Goal: Transaction & Acquisition: Download file/media

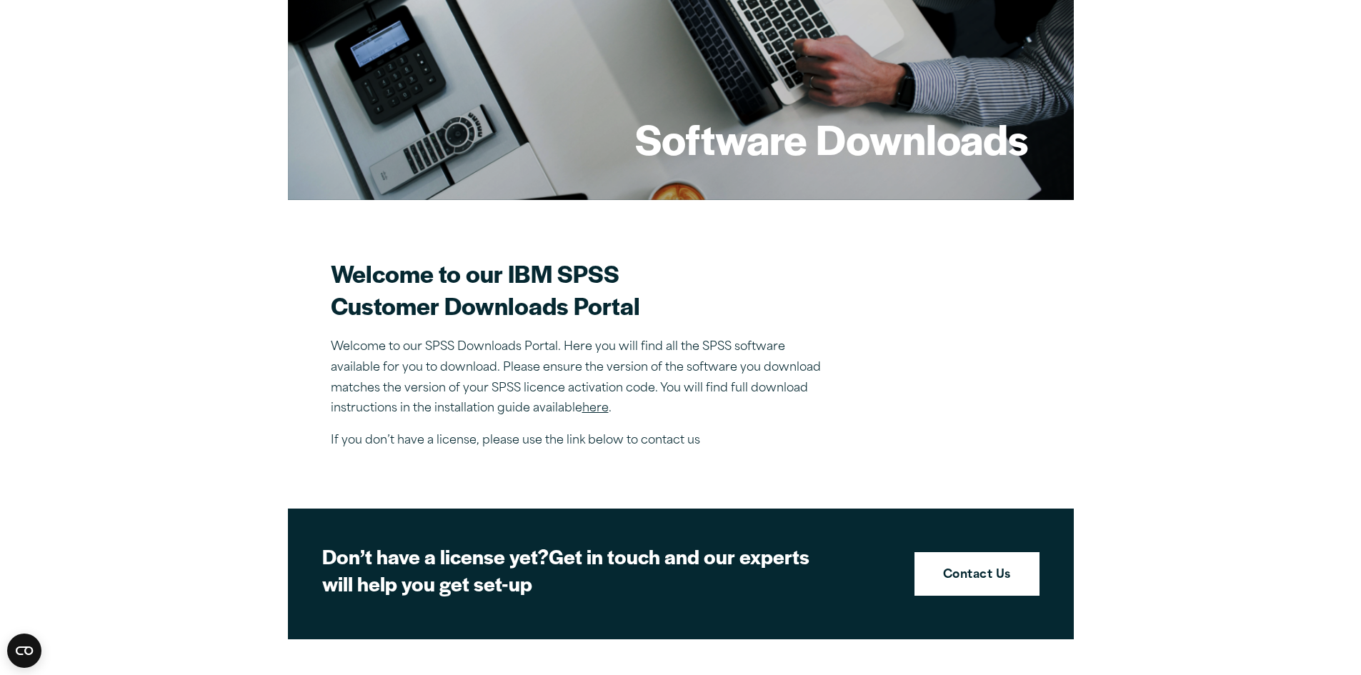
scroll to position [197, 0]
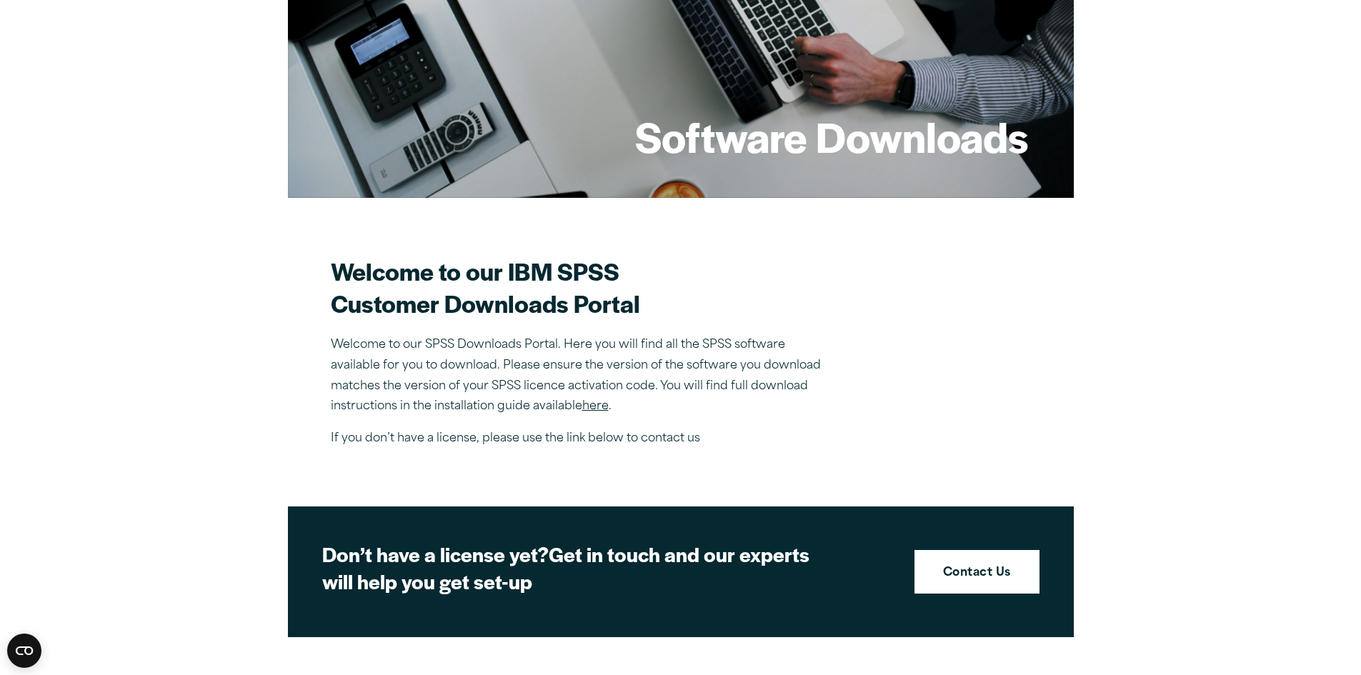
click at [981, 428] on section "Welcome to our IBM SPSS Customer Downloads Portal Welcome to our SPSS Downloads…" at bounding box center [681, 352] width 700 height 194
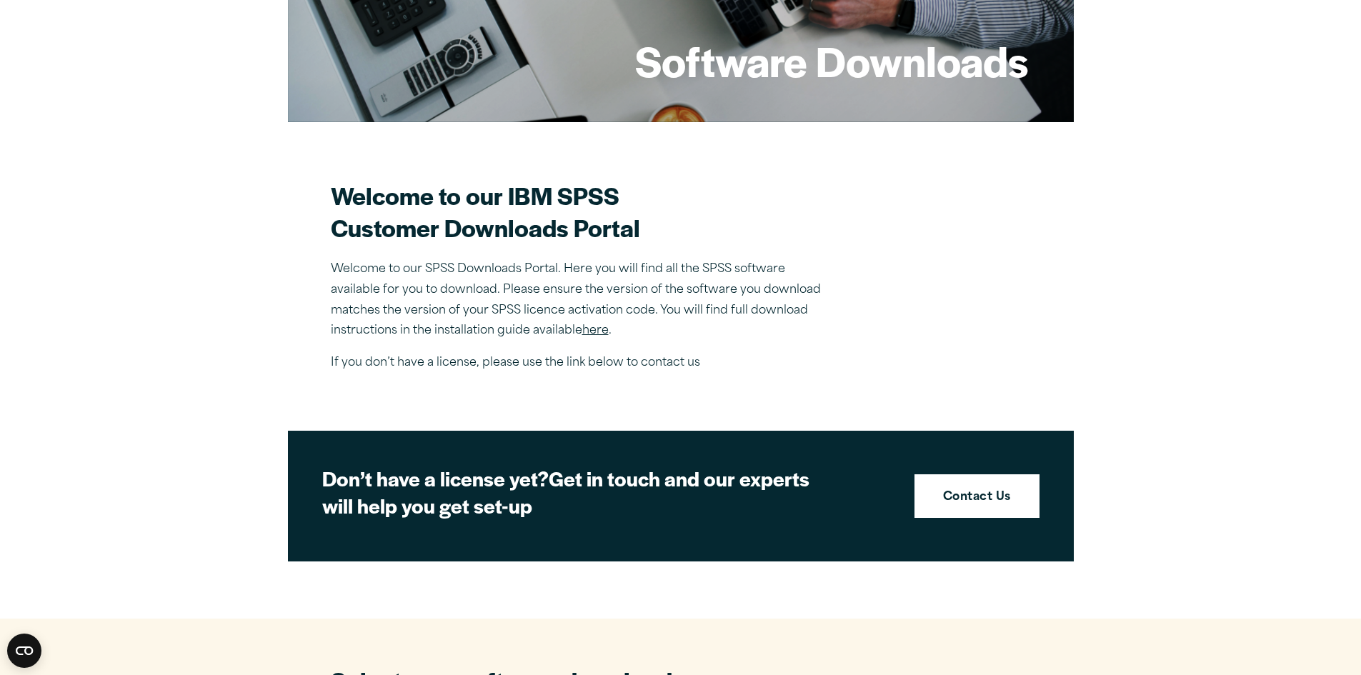
scroll to position [274, 0]
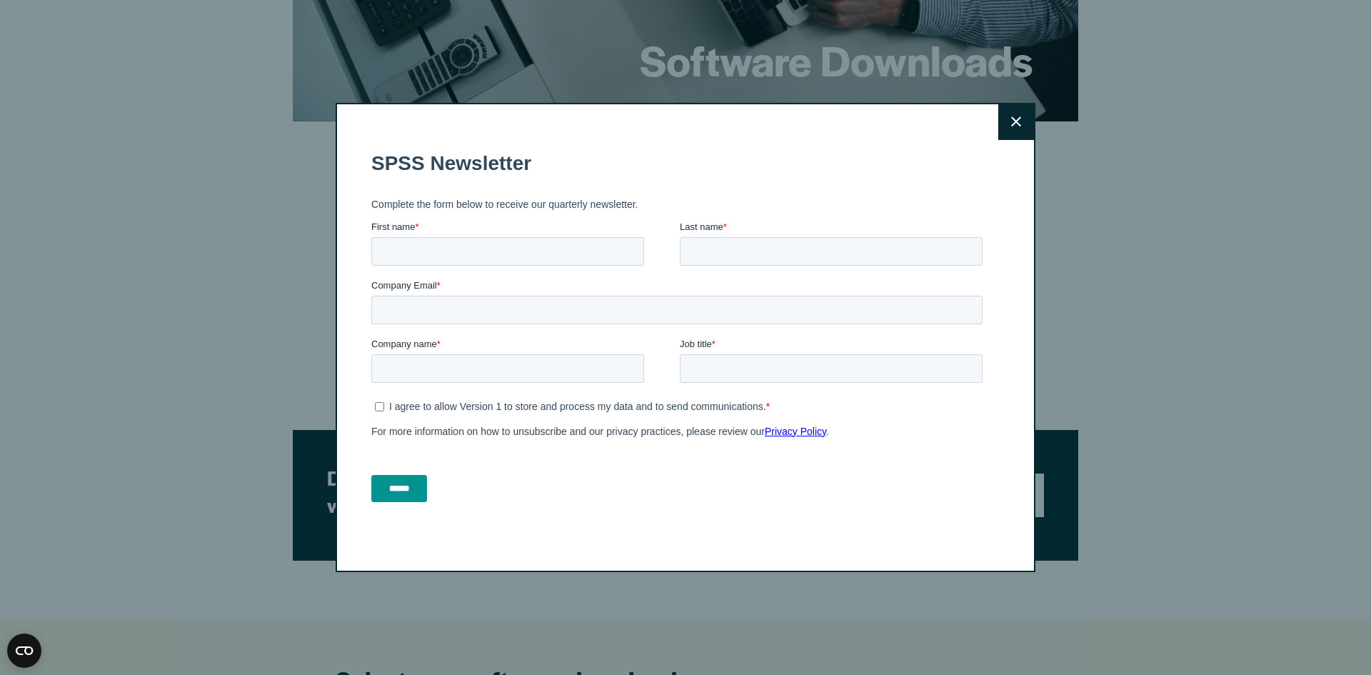
click at [1005, 124] on button "Close" at bounding box center [1017, 122] width 36 height 36
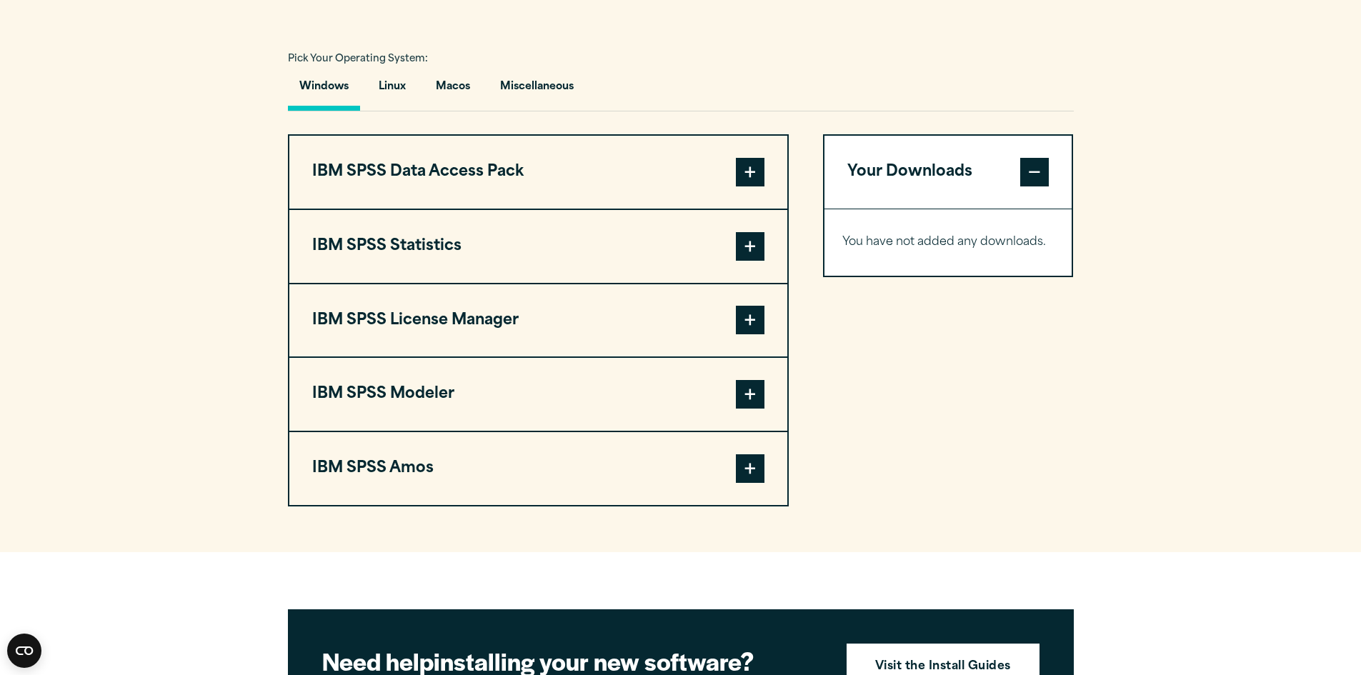
scroll to position [1024, 0]
click at [745, 381] on span at bounding box center [750, 393] width 29 height 29
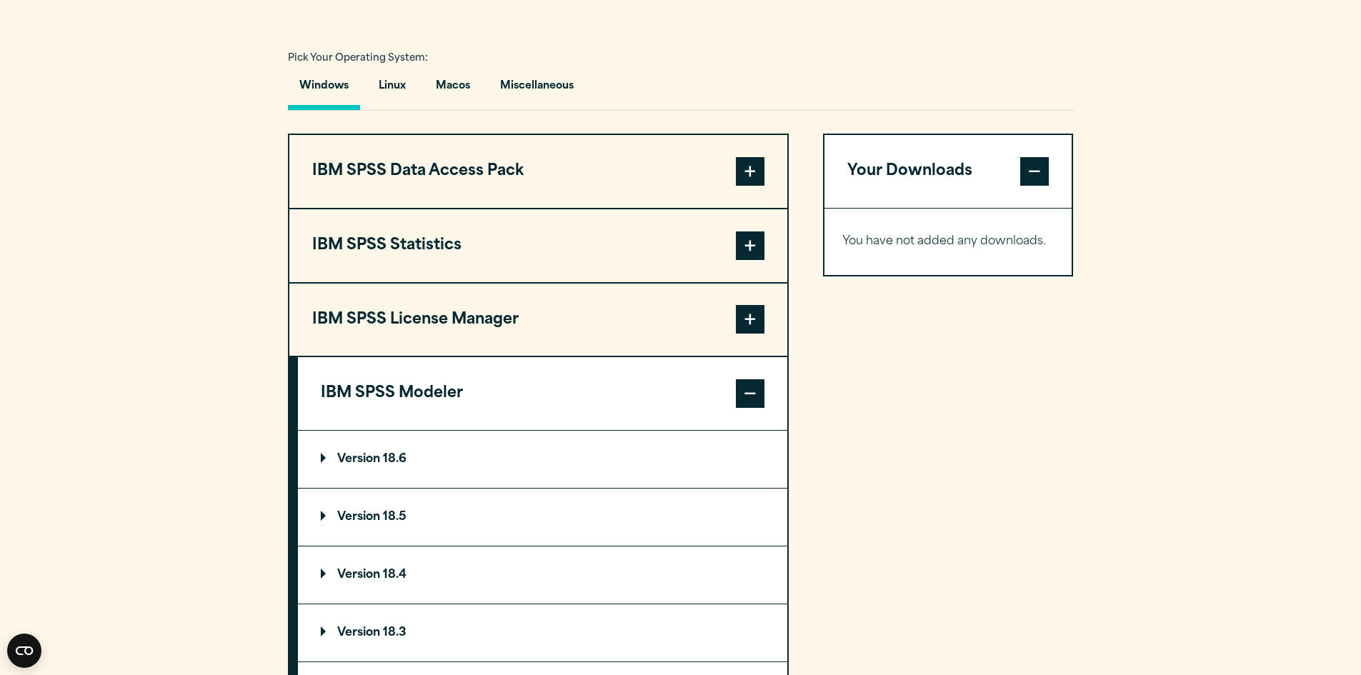
click at [745, 381] on span at bounding box center [750, 393] width 29 height 29
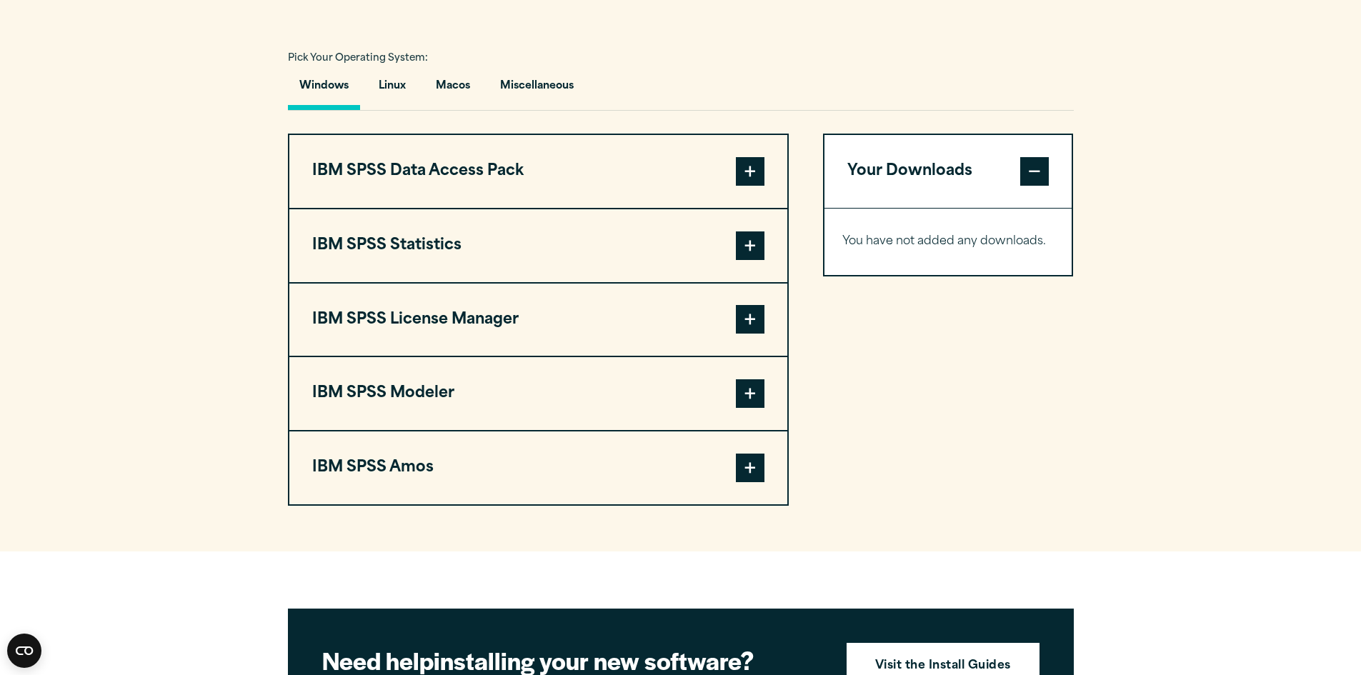
click at [751, 243] on span at bounding box center [750, 245] width 29 height 29
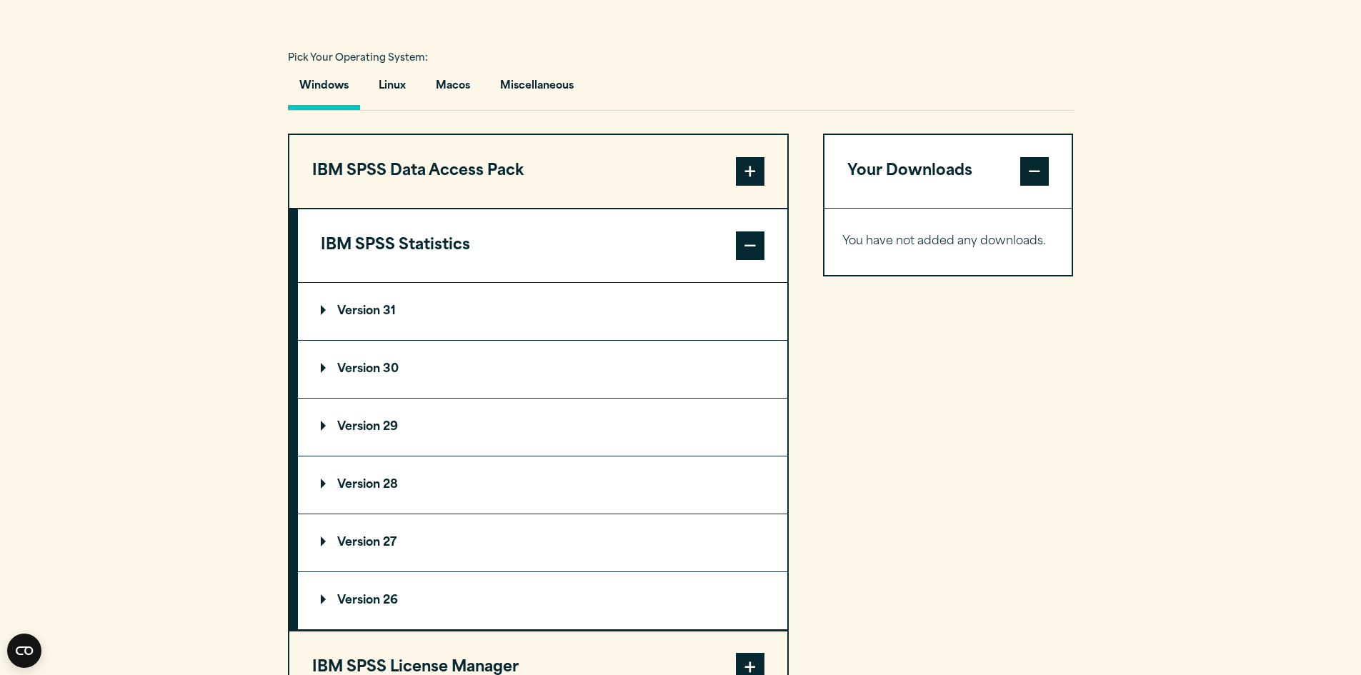
click at [356, 306] on p "Version 31" at bounding box center [358, 311] width 75 height 11
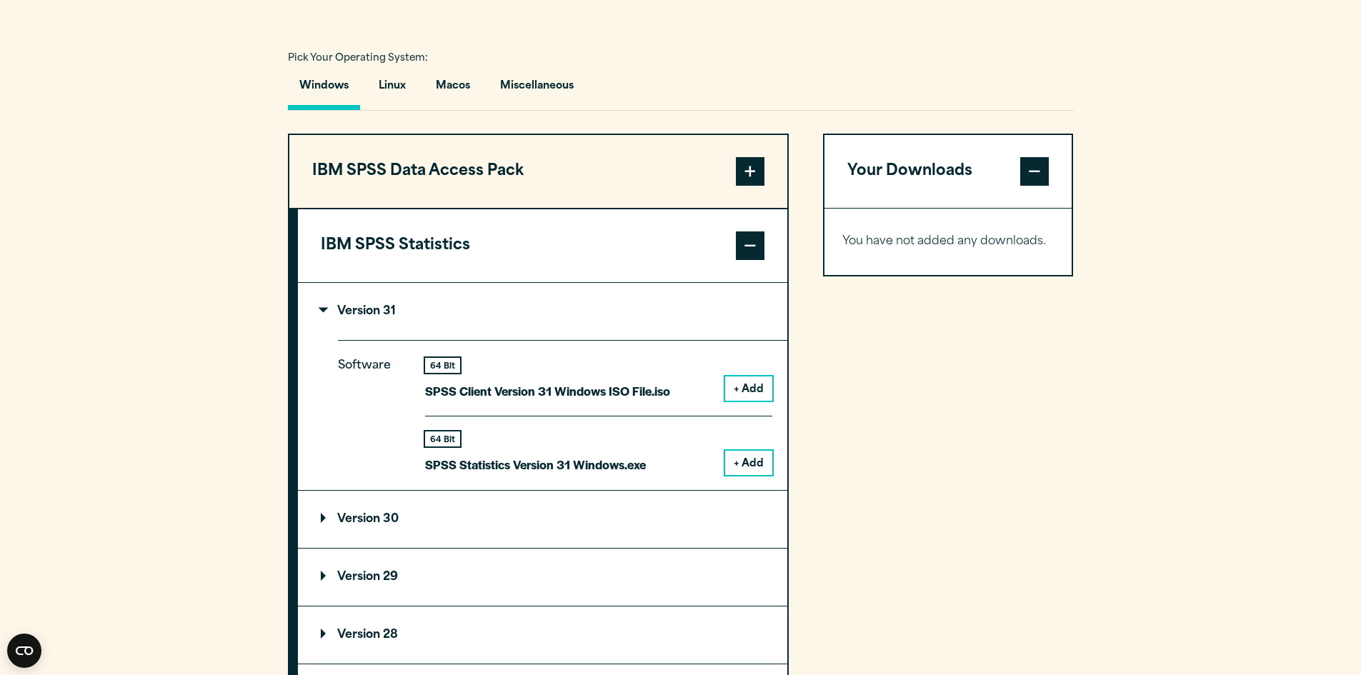
click at [737, 252] on span at bounding box center [750, 245] width 29 height 29
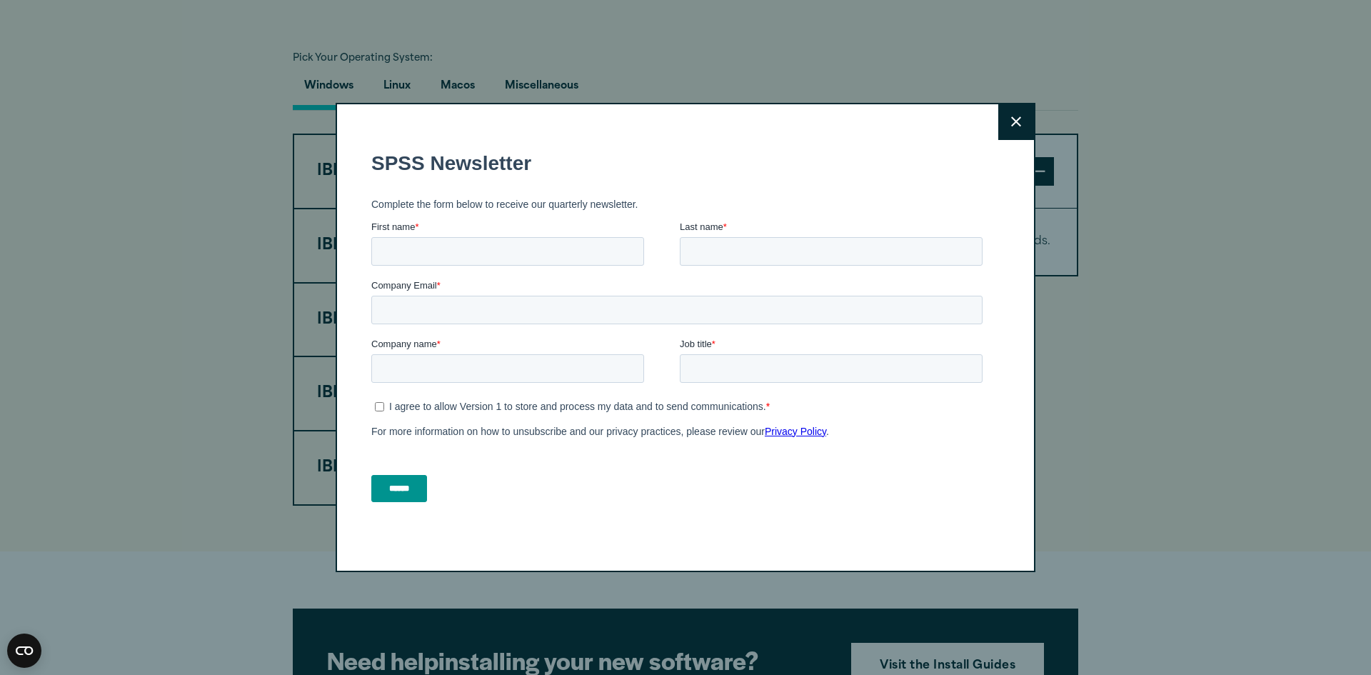
click at [1009, 109] on button "Close" at bounding box center [1017, 122] width 36 height 36
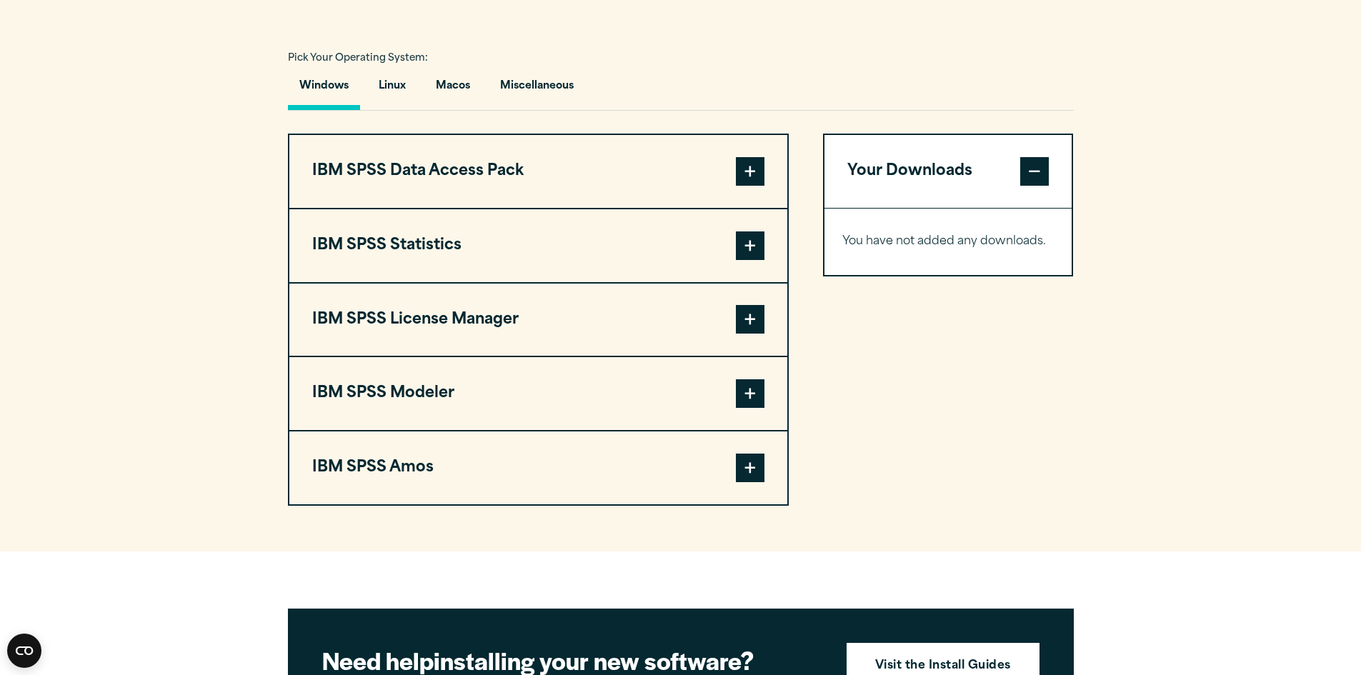
click at [1174, 472] on section "Select your software downloads Use the table below to find and navigate to your…" at bounding box center [680, 210] width 1361 height 684
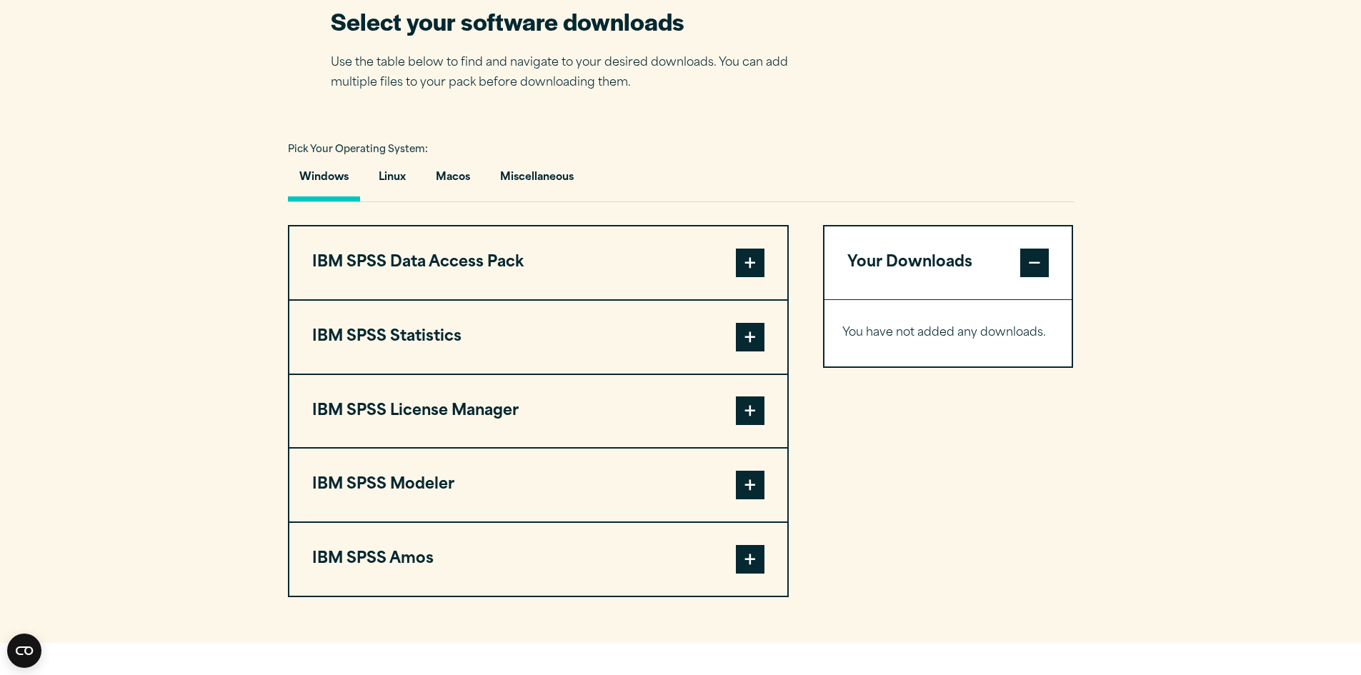
click at [511, 344] on button "IBM SPSS Statistics" at bounding box center [538, 337] width 498 height 73
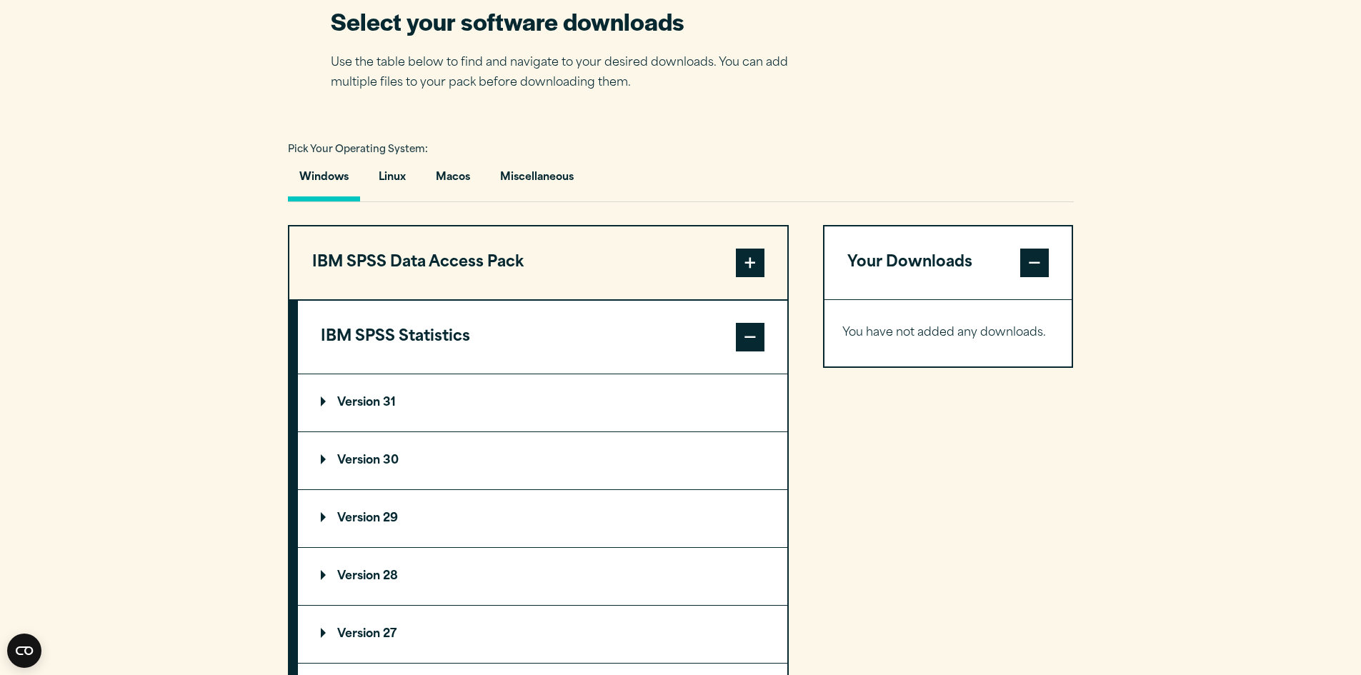
click at [378, 389] on summary "Version 31" at bounding box center [542, 402] width 489 height 57
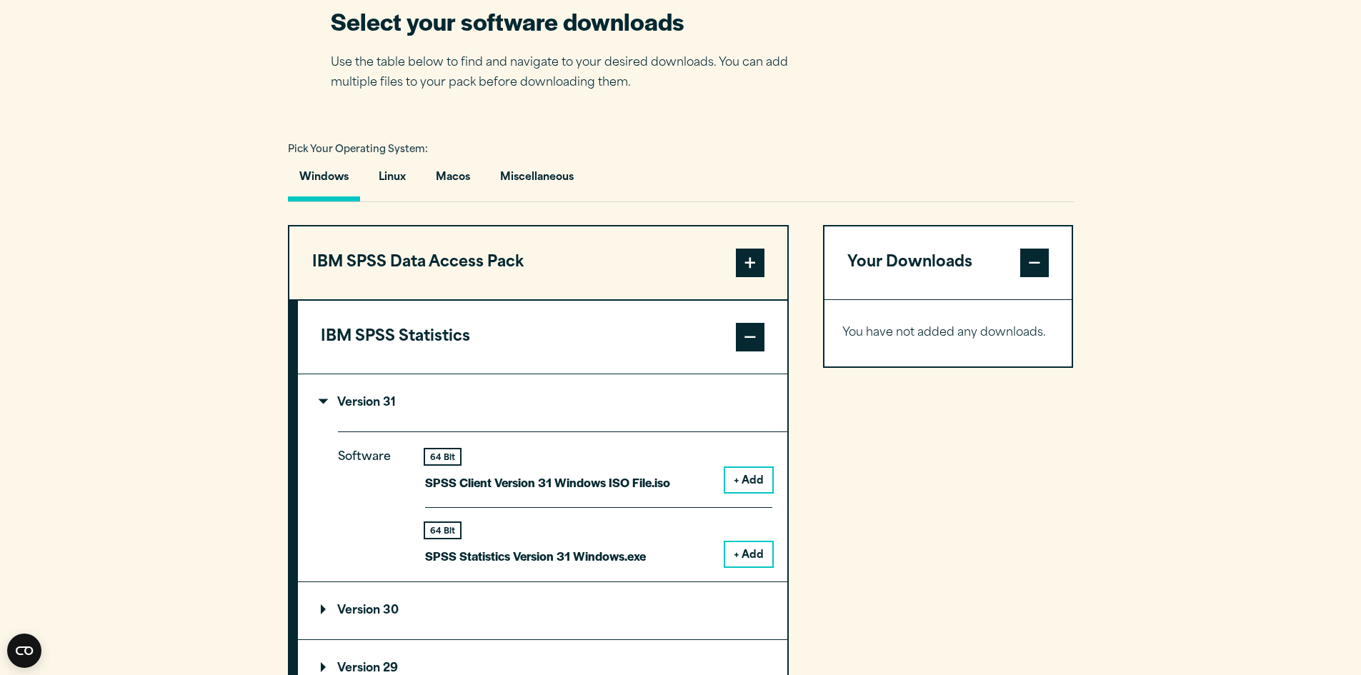
click at [746, 557] on button "+ Add" at bounding box center [748, 554] width 47 height 24
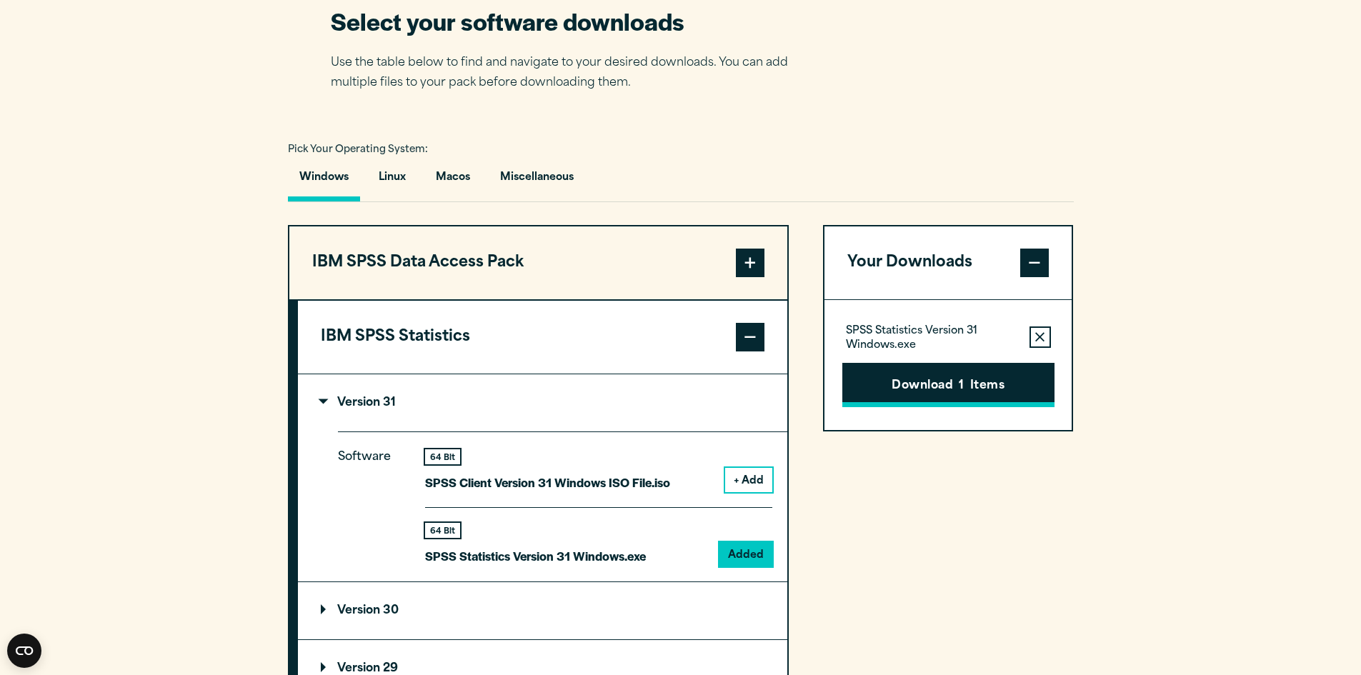
click at [957, 391] on button "Download 1 Items" at bounding box center [948, 385] width 212 height 44
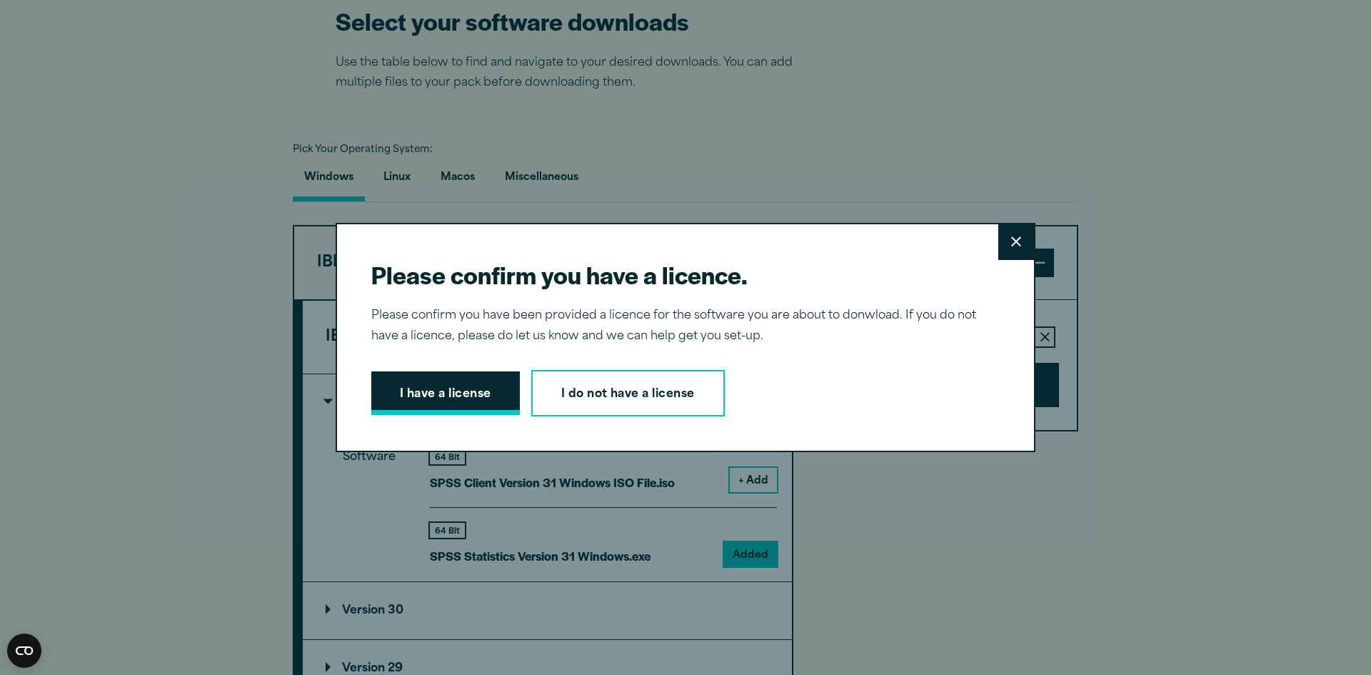
click at [479, 388] on button "I have a license" at bounding box center [445, 393] width 149 height 44
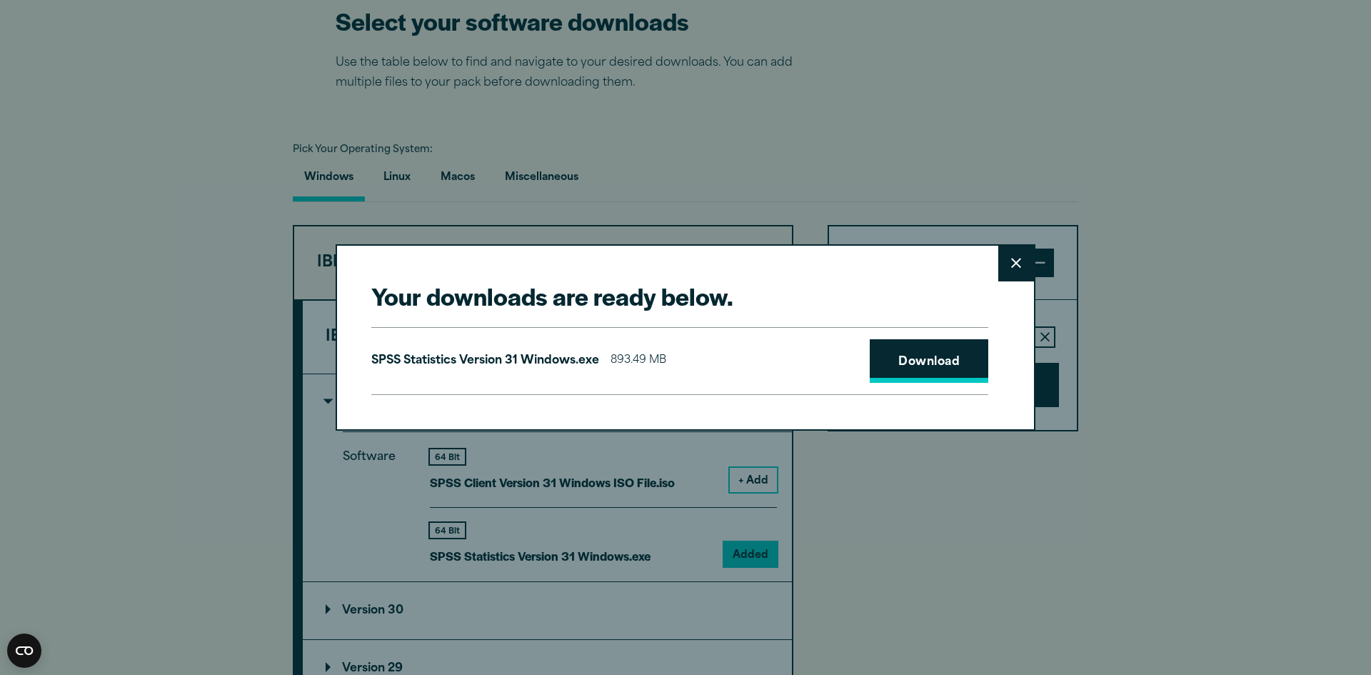
click at [894, 357] on link "Download" at bounding box center [929, 361] width 119 height 44
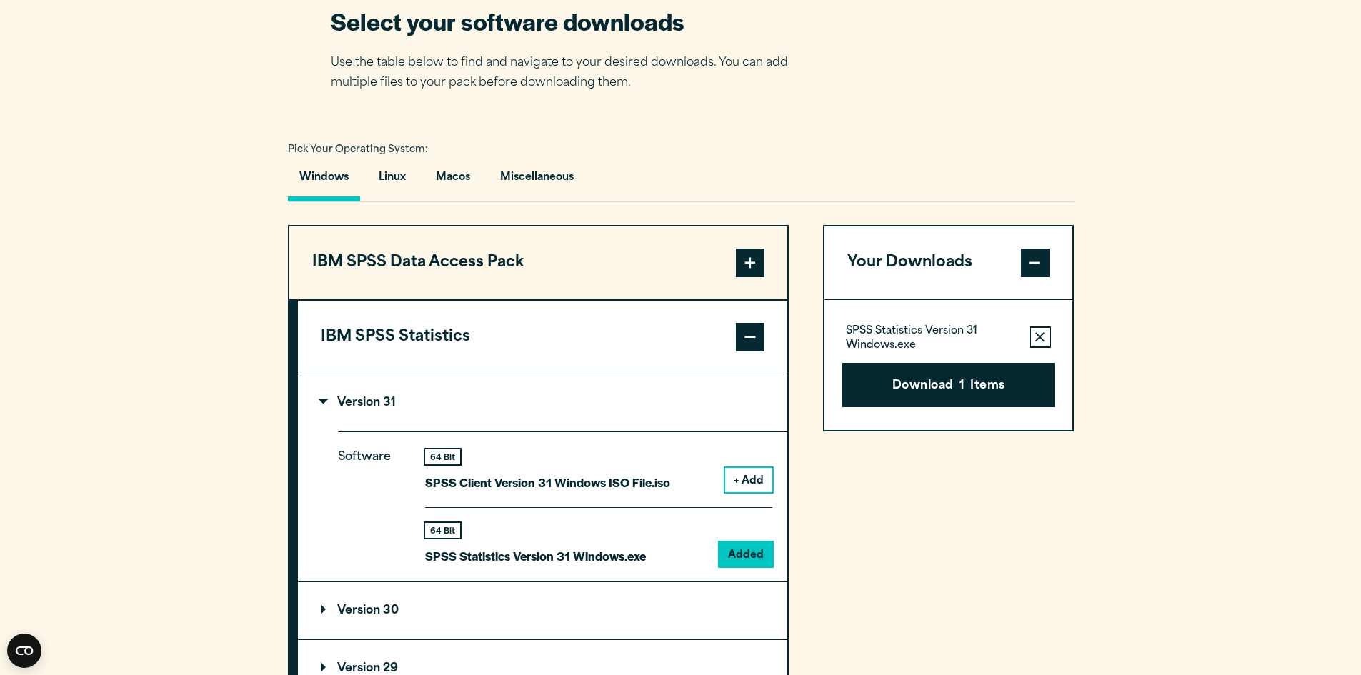
click at [1251, 55] on div "Your downloads are ready below. Close SPSS Statistics Version 31 Windows.exe 89…" at bounding box center [680, 337] width 1361 height 675
click at [899, 109] on section "Select your software downloads Use the table below to find and navigate to your…" at bounding box center [680, 549] width 1361 height 1181
click at [141, 480] on section "Select your software downloads Use the table below to find and navigate to your…" at bounding box center [680, 549] width 1361 height 1181
click at [595, 333] on button "IBM SPSS Statistics" at bounding box center [542, 337] width 489 height 73
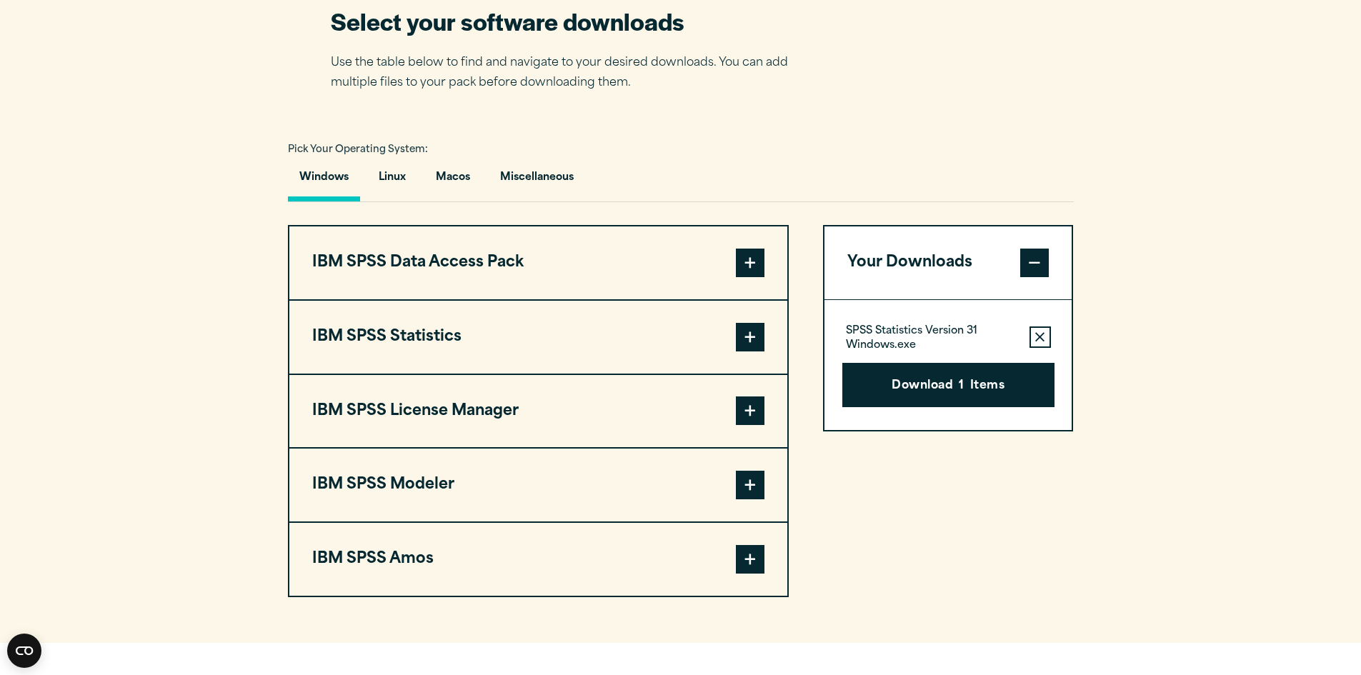
click at [785, 84] on p "Use the table below to find and navigate to your desired downloads. You can add…" at bounding box center [570, 73] width 479 height 41
click at [191, 221] on section "Select your software downloads Use the table below to find and navigate to your…" at bounding box center [680, 301] width 1361 height 684
